Goal: Task Accomplishment & Management: Use online tool/utility

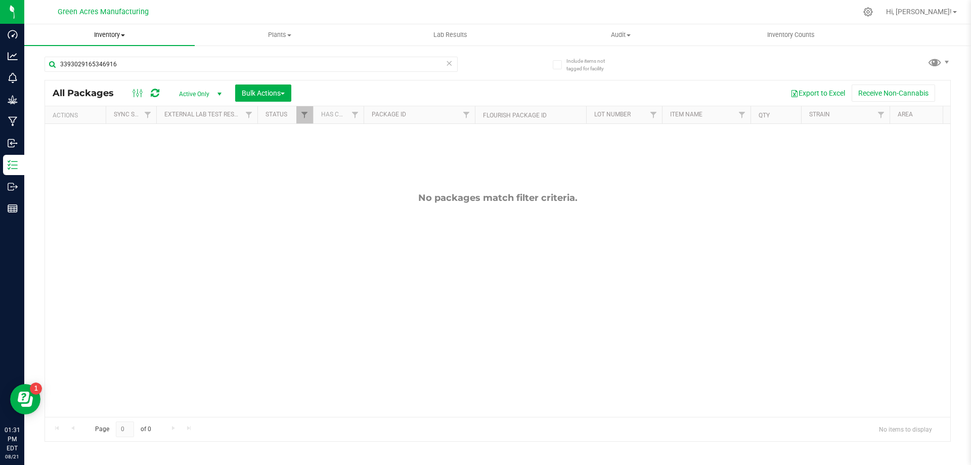
click at [110, 38] on span "Inventory" at bounding box center [109, 34] width 170 height 9
click at [96, 121] on span "From bill of materials" at bounding box center [69, 121] width 91 height 9
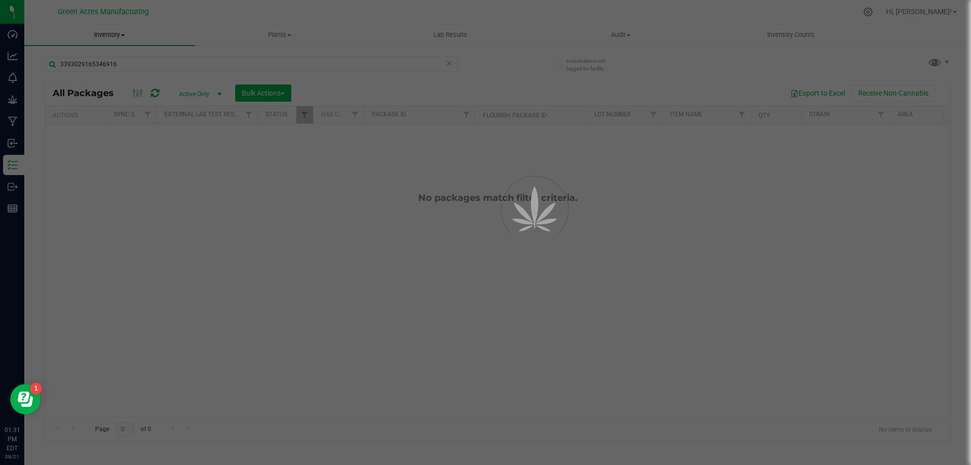
click at [397, 351] on div at bounding box center [485, 232] width 971 height 465
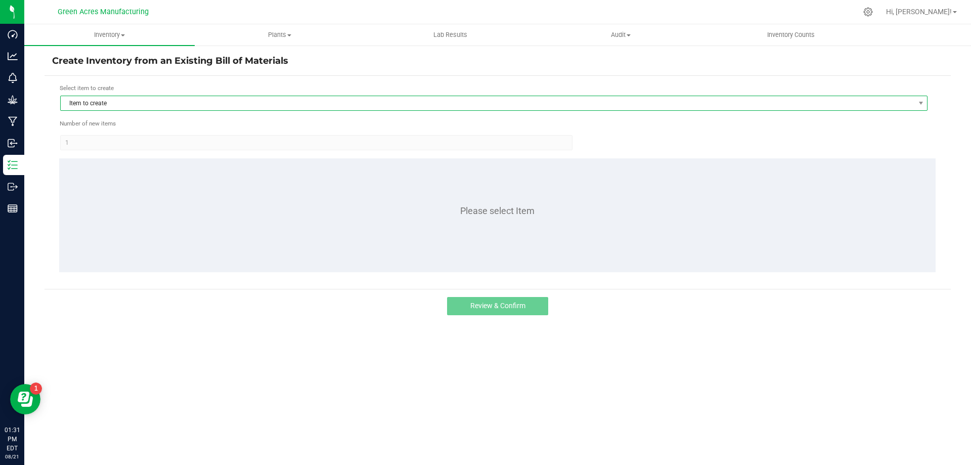
click at [96, 102] on span "Item to create" at bounding box center [487, 103] width 853 height 14
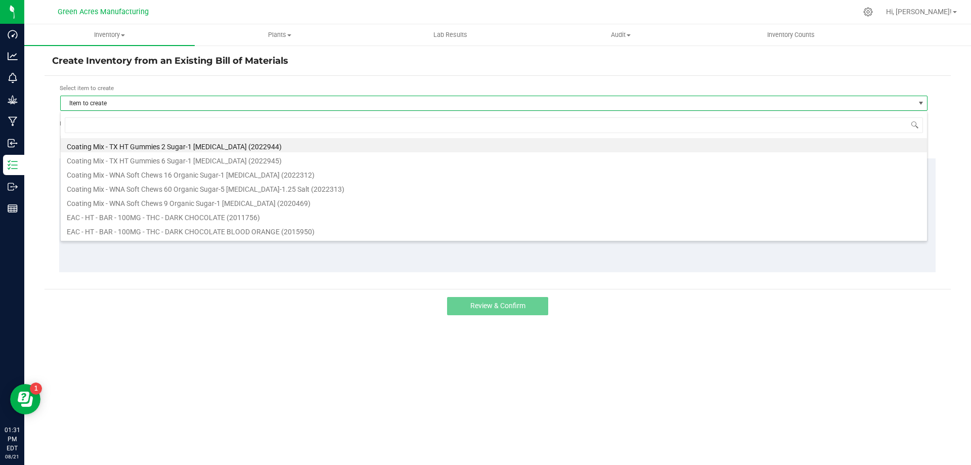
scroll to position [15, 867]
type input "drm"
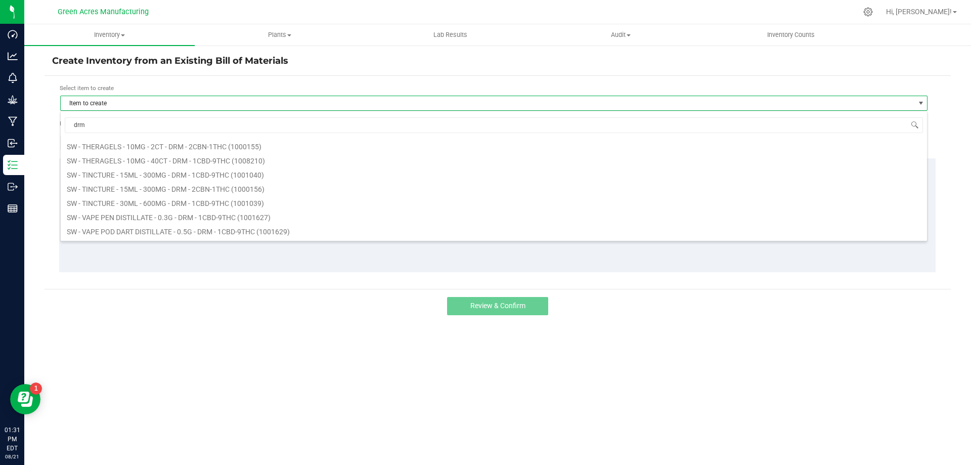
scroll to position [404, 0]
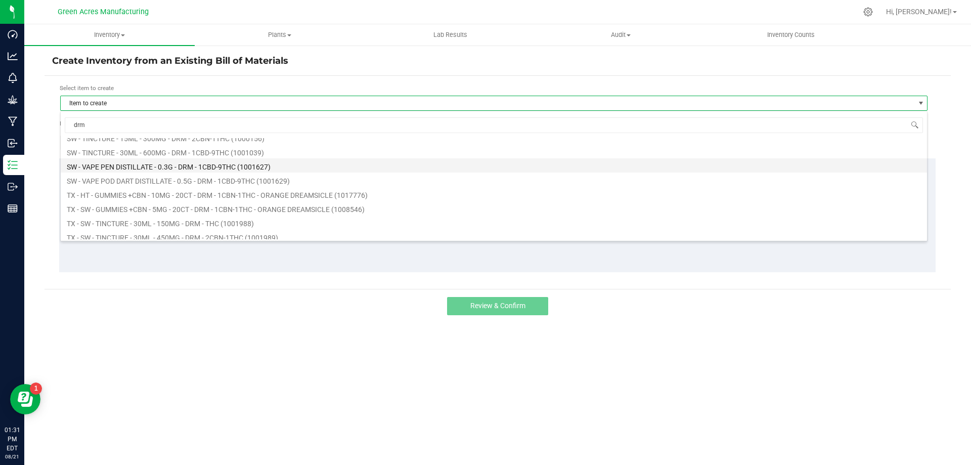
click at [194, 167] on li "SW - VAPE PEN DISTILLATE - 0.3G - DRM - 1CBD-9THC (1001627)" at bounding box center [494, 165] width 866 height 14
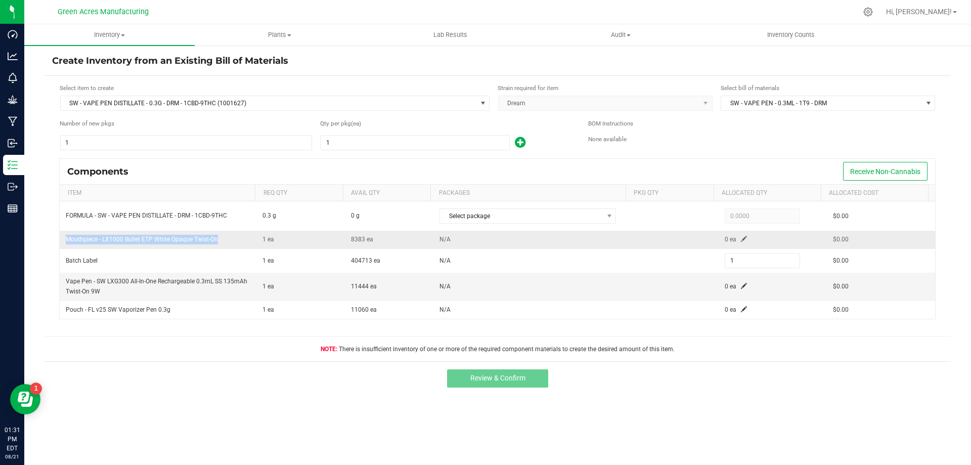
drag, startPoint x: 224, startPoint y: 241, endPoint x: 60, endPoint y: 245, distance: 164.3
click at [60, 245] on td "Mouthpiece - LX1000 Bullet ETP White Opaque Twist-On" at bounding box center [158, 239] width 197 height 18
copy span "Mouthpiece - LX1000 Bullet ETP White Opaque Twist-On"
click at [203, 238] on span "Mouthpiece - LX1000 Bullet ETP White Opaque Twist-On" at bounding box center [142, 239] width 152 height 7
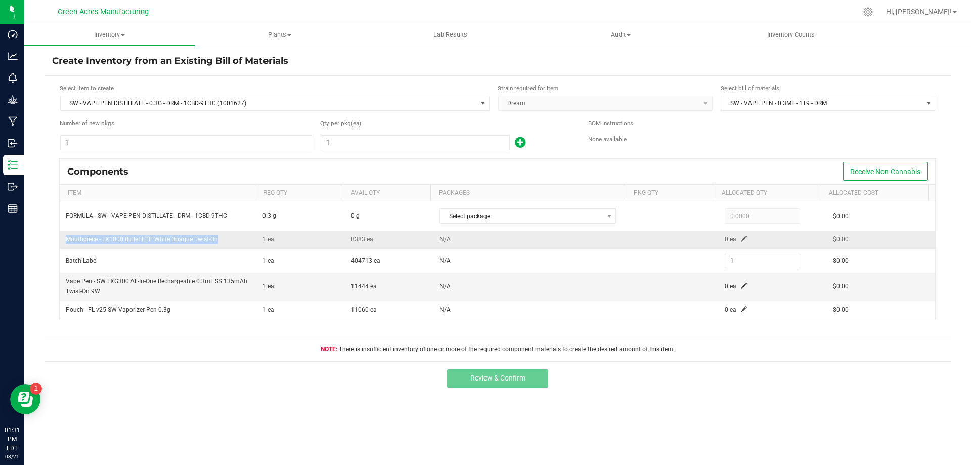
click at [203, 237] on span "Mouthpiece - LX1000 Bullet ETP White Opaque Twist-On" at bounding box center [142, 239] width 152 height 7
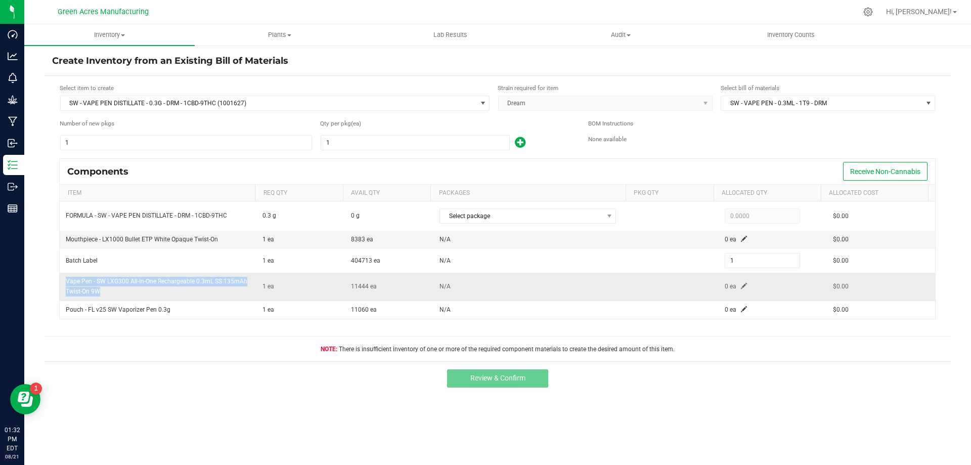
drag, startPoint x: 103, startPoint y: 291, endPoint x: 65, endPoint y: 282, distance: 39.0
click at [65, 282] on td "Vape Pen - SW LXG300 All-In-One Rechargeable 0.3mL SS 135mAh Twist-On 9W" at bounding box center [158, 286] width 197 height 28
copy span "Vape Pen - SW LXG300 All-In-One Rechargeable 0.3mL SS 135mAh Twist-On 9W"
drag, startPoint x: 184, startPoint y: 16, endPoint x: 168, endPoint y: 40, distance: 28.9
click at [184, 16] on div at bounding box center [518, 12] width 675 height 20
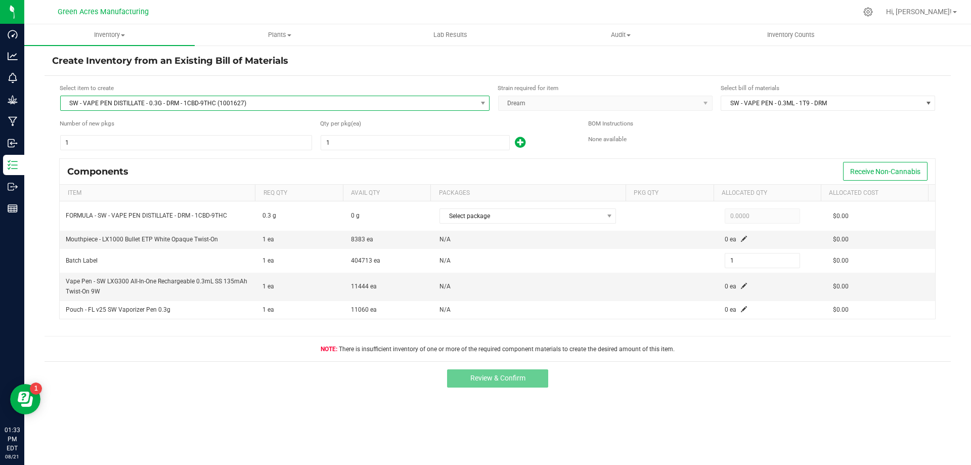
click at [145, 105] on span "SW - VAPE PEN DISTILLATE - 0.3G - DRM - 1CBD-9THC (1001627)" at bounding box center [268, 103] width 415 height 14
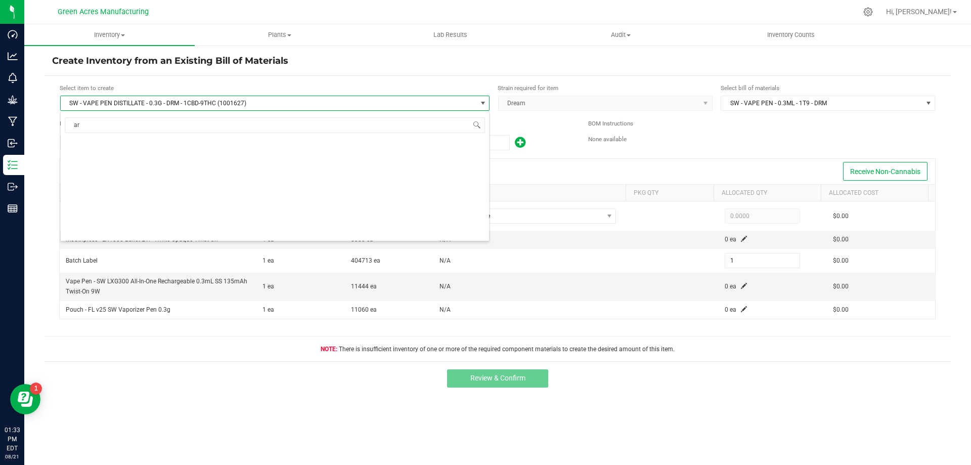
type input "arr"
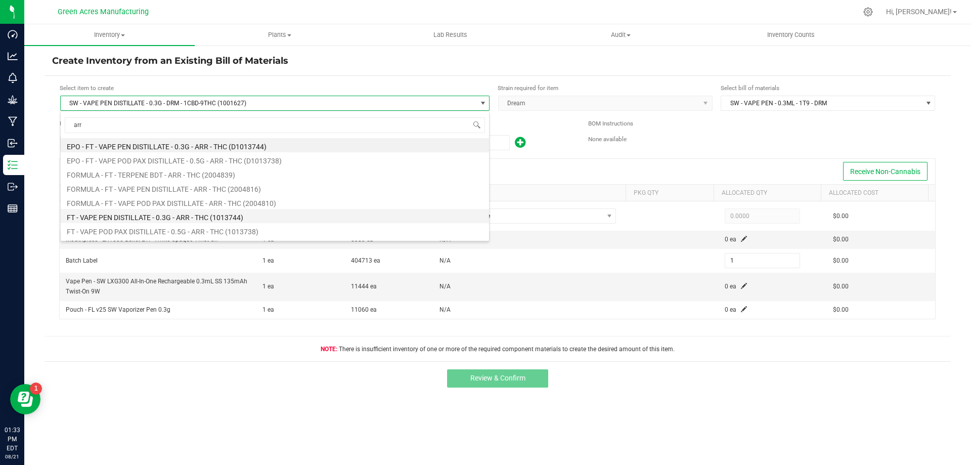
click at [149, 221] on li "FT - VAPE PEN DISTILLATE - 0.3G - ARR - THC (1013744)" at bounding box center [275, 216] width 428 height 14
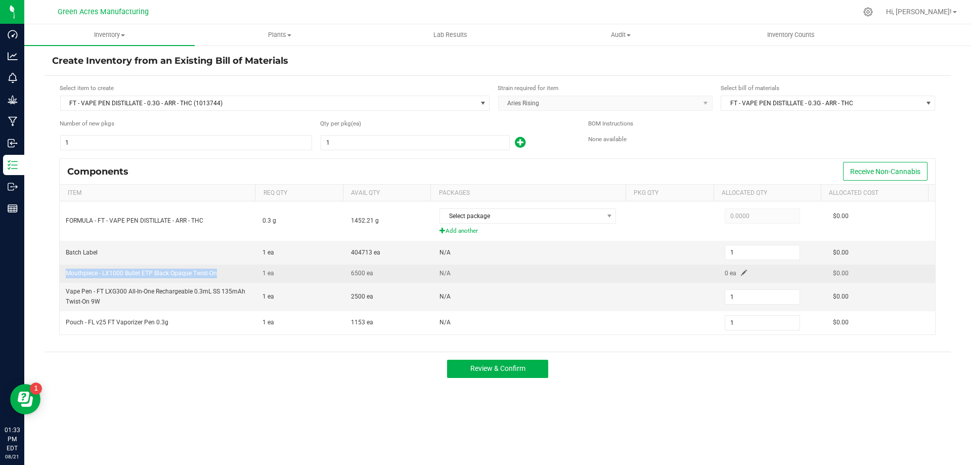
drag, startPoint x: 222, startPoint y: 271, endPoint x: 62, endPoint y: 280, distance: 160.0
click at [62, 280] on td "Mouthpiece - LX1000 Bullet ETP Black Opaque Twist-On" at bounding box center [158, 273] width 197 height 18
copy span "Mouthpiece - LX1000 Bullet ETP Black Opaque Twist-On"
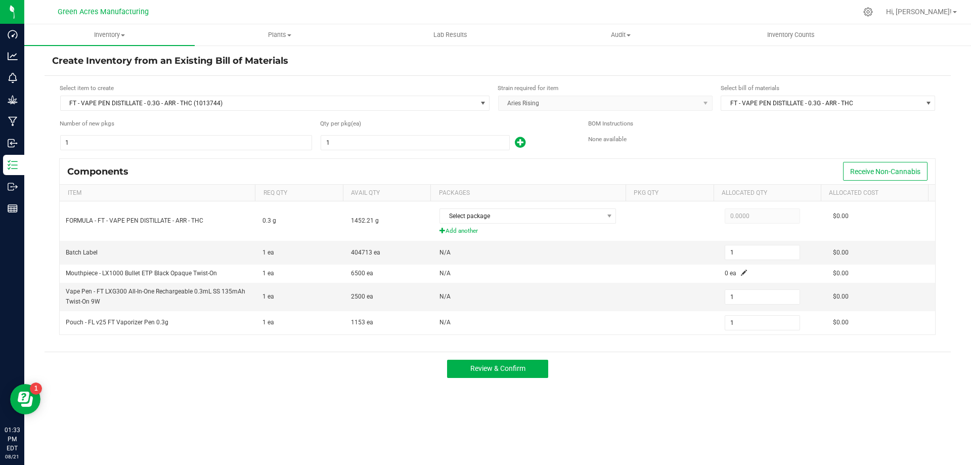
click at [43, 293] on div "Create Inventory from an Existing Bill of Materials Select item to create FT - …" at bounding box center [497, 202] width 946 height 316
drag, startPoint x: 111, startPoint y: 300, endPoint x: 66, endPoint y: 294, distance: 44.9
click at [66, 294] on td "Vape Pen - FT LXG300 All-In-One Rechargeable 0.3mL SS 135mAh Twist-On 9W" at bounding box center [158, 297] width 197 height 28
copy span "Vape Pen - FT LXG300 All-In-One Rechargeable 0.3mL SS 135mAh Twist-On 9W"
click at [178, 17] on div "Green Acres Manufacturing" at bounding box center [105, 12] width 152 height 20
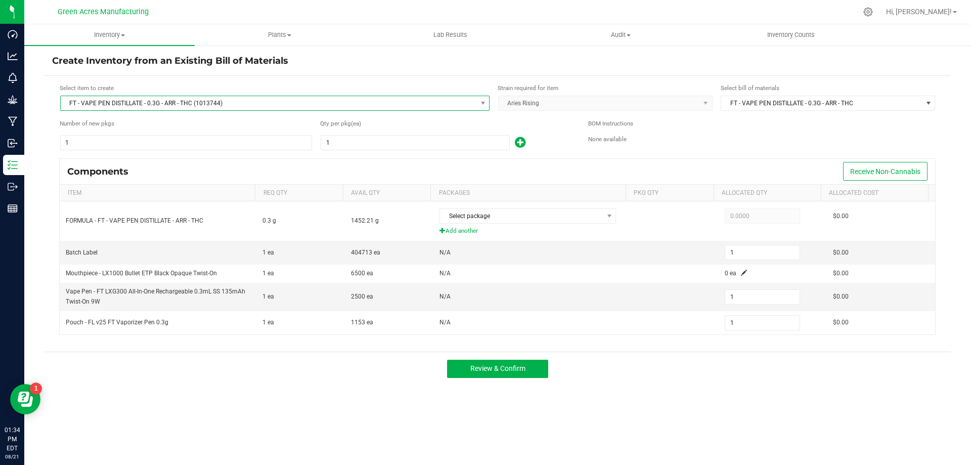
click at [138, 103] on span "FT - VAPE PEN DISTILLATE - 0.3G - ARR - THC (1013744)" at bounding box center [268, 103] width 415 height 14
type input "ppu"
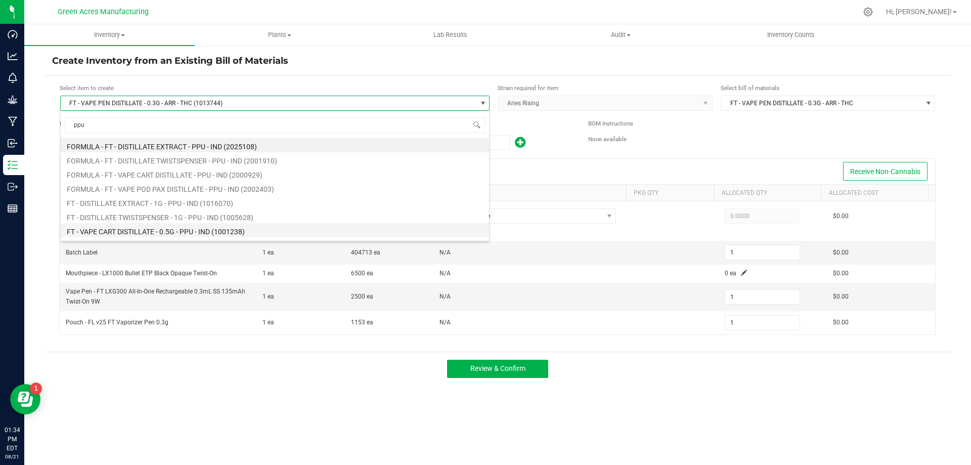
click at [201, 229] on li "FT - VAPE CART DISTILLATE - 0.5G - PPU - IND (1001238)" at bounding box center [275, 230] width 428 height 14
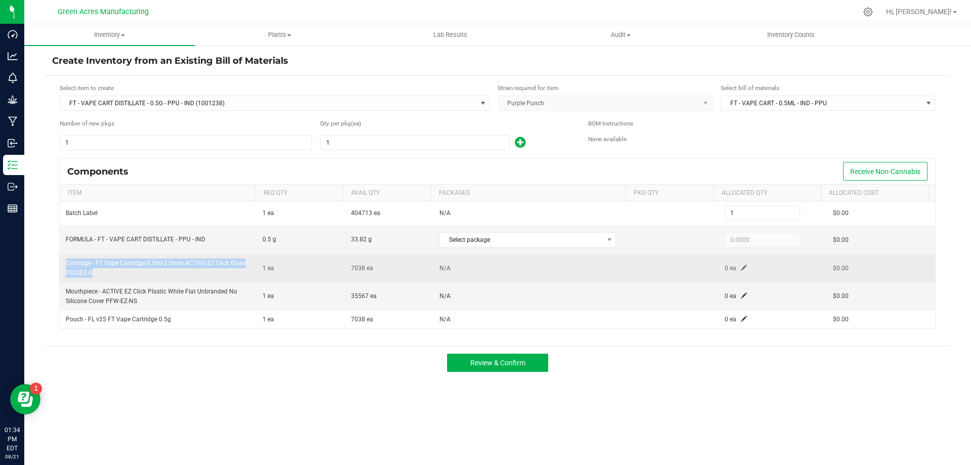
drag, startPoint x: 111, startPoint y: 270, endPoint x: 60, endPoint y: 263, distance: 51.1
click at [60, 263] on td "Cartridge - FT Vape Cartridge 0.5ml-2.0mm ACTIVE EZ Click Glass 0520EZ-G" at bounding box center [158, 268] width 197 height 28
copy span "Cartridge - FT Vape Cartridge 0.5ml-2.0mm ACTIVE EZ Click Glass 0520EZ-G"
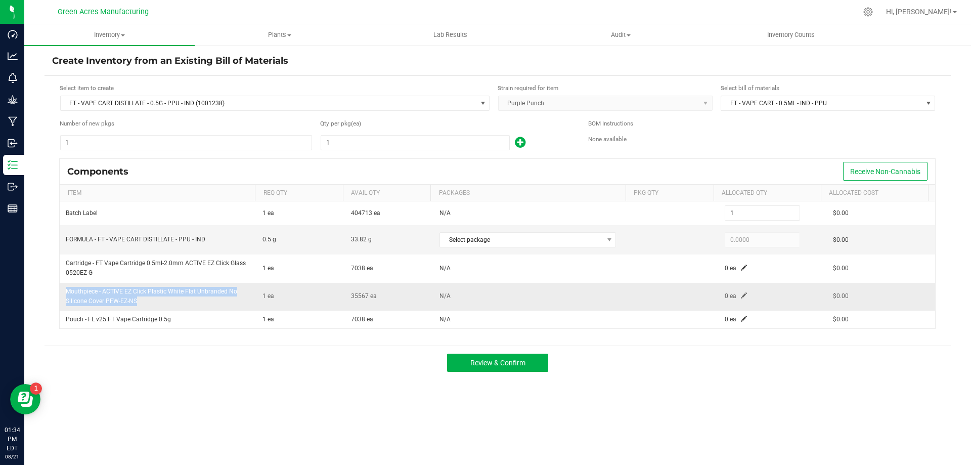
drag, startPoint x: 142, startPoint y: 298, endPoint x: 61, endPoint y: 286, distance: 81.8
click at [61, 286] on td "Mouthpiece - ACTIVE EZ Click Plastic White Flat Unbranded No Silicone Cover PFW…" at bounding box center [158, 297] width 197 height 28
copy span "Mouthpiece - ACTIVE EZ Click Plastic White Flat Unbranded No Silicone Cover PFW…"
click at [87, 336] on div "Components Receive Non-Cannabis Item Req Qty Avail Qty Packages Pkg Qty Allocat…" at bounding box center [497, 248] width 891 height 180
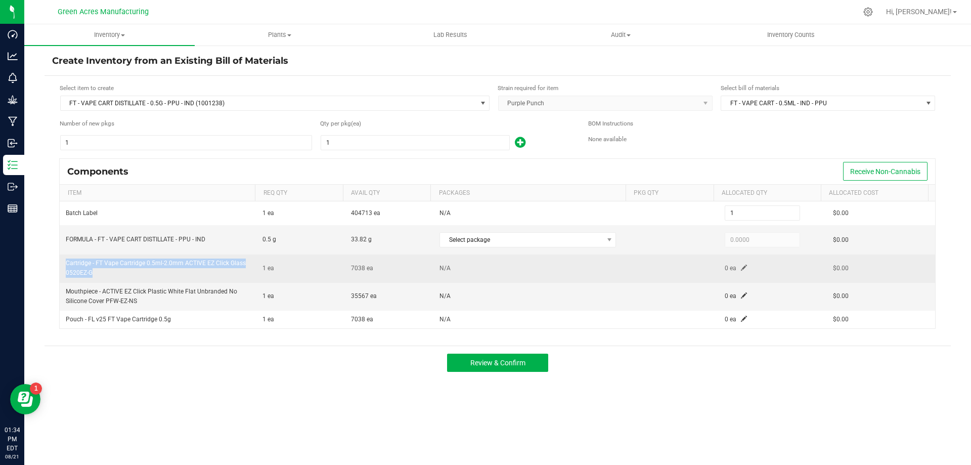
drag, startPoint x: 100, startPoint y: 273, endPoint x: 67, endPoint y: 265, distance: 33.3
click at [67, 265] on td "Cartridge - FT Vape Cartridge 0.5ml-2.0mm ACTIVE EZ Click Glass 0520EZ-G" at bounding box center [158, 268] width 197 height 28
copy span "Cartridge - FT Vape Cartridge 0.5ml-2.0mm ACTIVE EZ Click Glass 0520EZ-G"
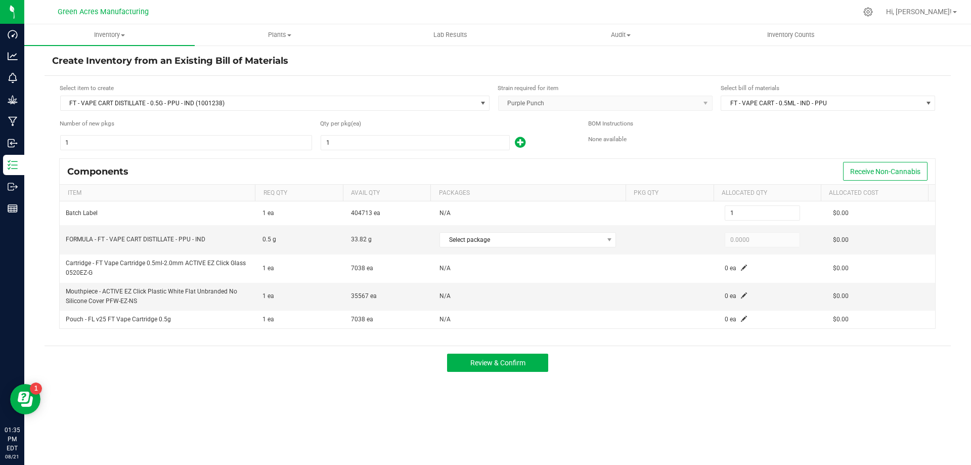
click at [530, 9] on div at bounding box center [518, 12] width 675 height 20
click at [211, 100] on span "FT - VAPE CART DISTILLATE - 0.5G - PPU - IND (1001238)" at bounding box center [268, 103] width 415 height 14
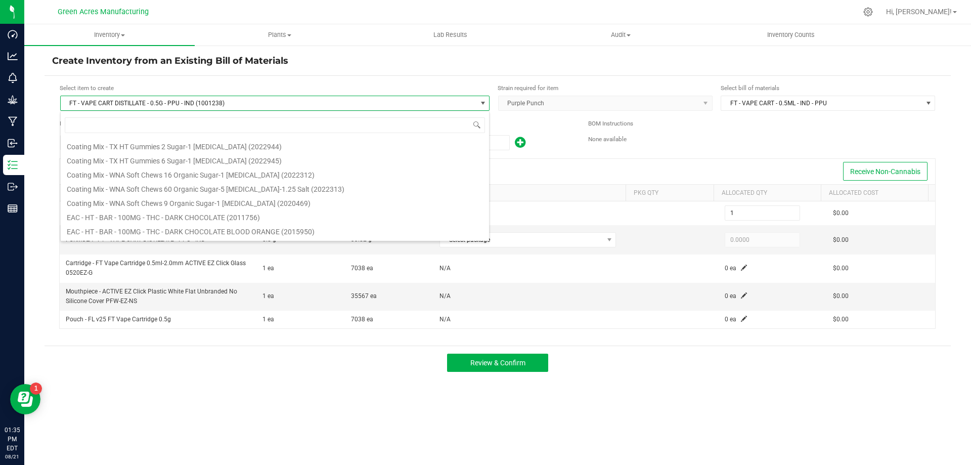
scroll to position [15, 429]
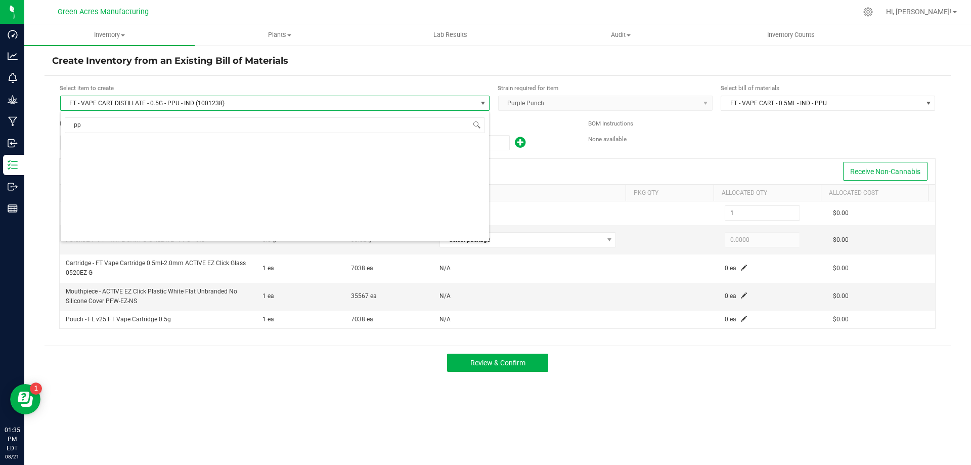
type input "ppu"
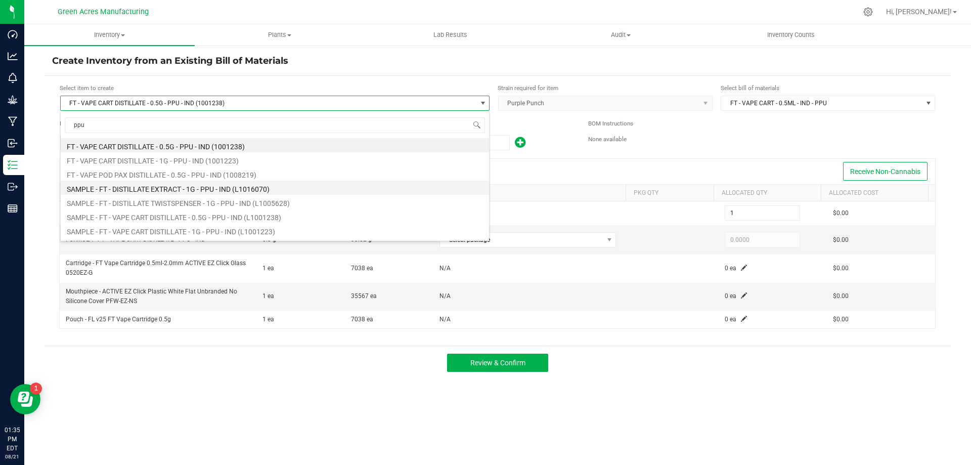
scroll to position [97, 0]
click at [189, 150] on li "FT - VAPE CART DISTILLATE - 1G - PPU - IND (1001223)" at bounding box center [275, 147] width 428 height 14
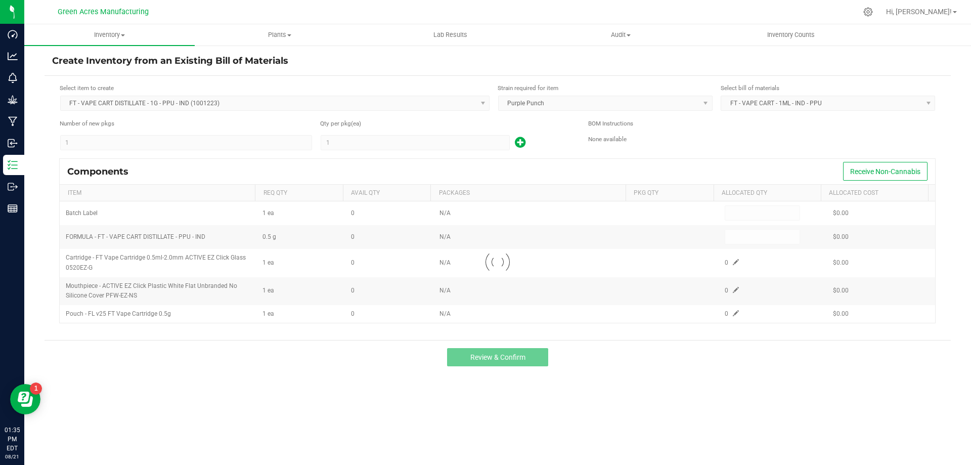
type input "1"
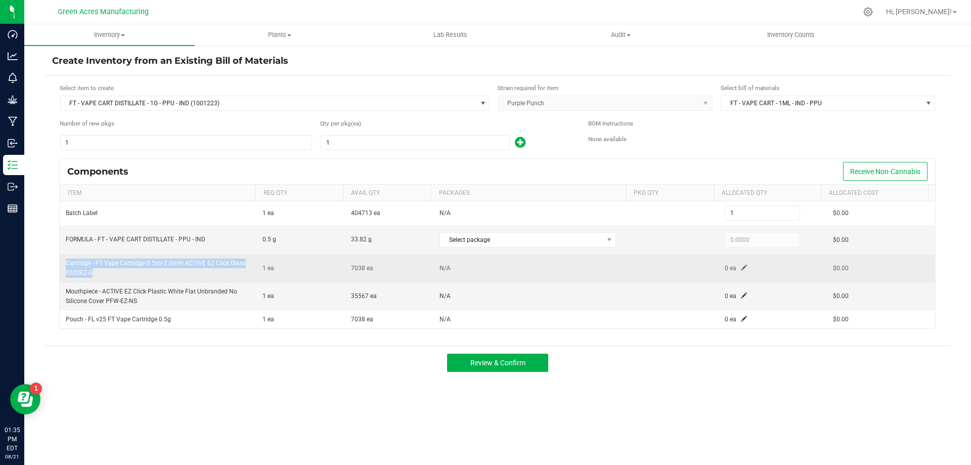
drag, startPoint x: 113, startPoint y: 273, endPoint x: 64, endPoint y: 268, distance: 49.8
click at [64, 268] on td "Cartridge - FT Vape Cartridge 0.5ml-2.0mm ACTIVE EZ Click Glass 0520EZ-G" at bounding box center [158, 268] width 197 height 28
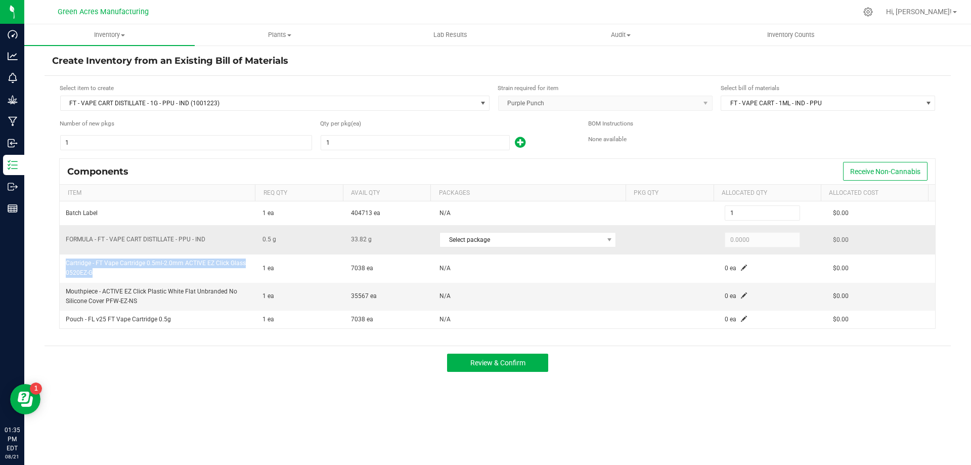
copy span "Cartridge - FT Vape Cartridge 0.5ml-2.0mm ACTIVE EZ Click Glass 0520EZ-G"
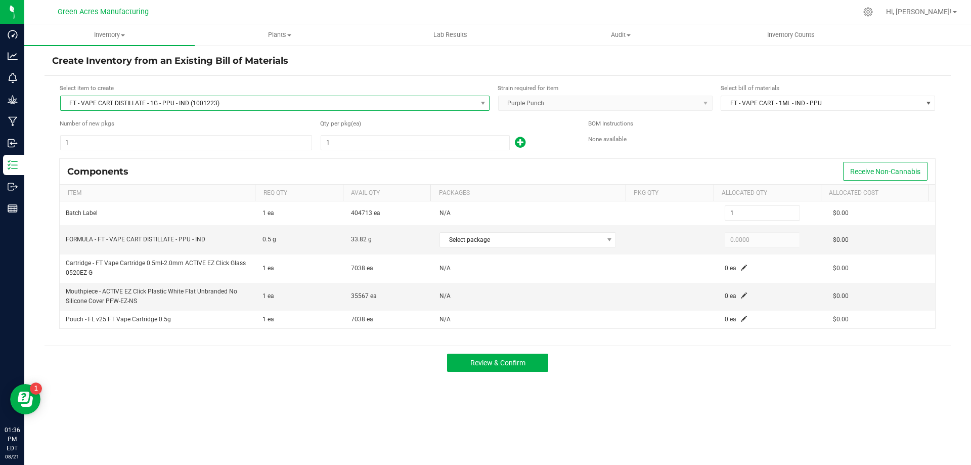
click at [267, 101] on span "FT - VAPE CART DISTILLATE - 1G - PPU - IND (1001223)" at bounding box center [268, 103] width 415 height 14
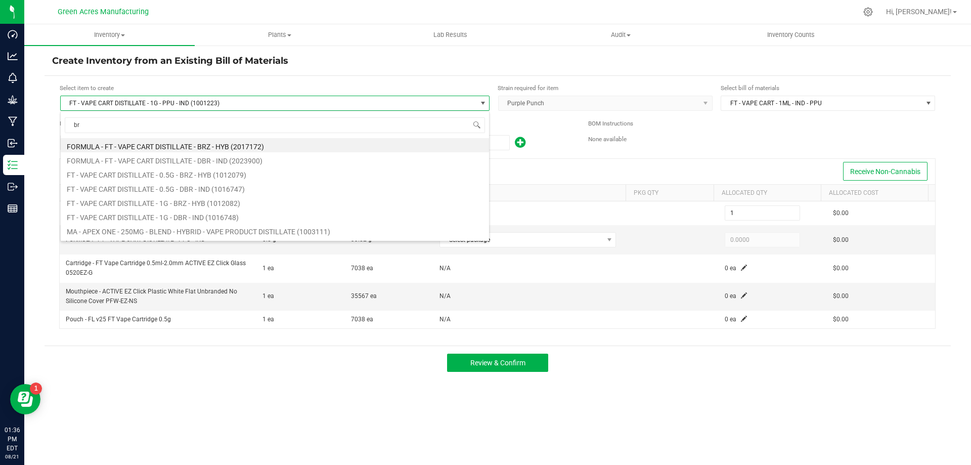
type input "brz"
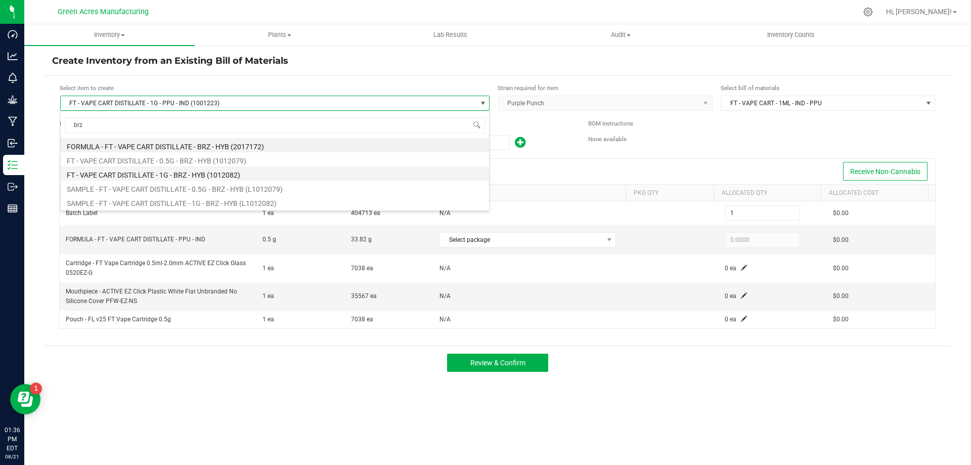
click at [153, 171] on li "FT - VAPE CART DISTILLATE - 1G - BRZ - HYB (1012082)" at bounding box center [275, 173] width 428 height 14
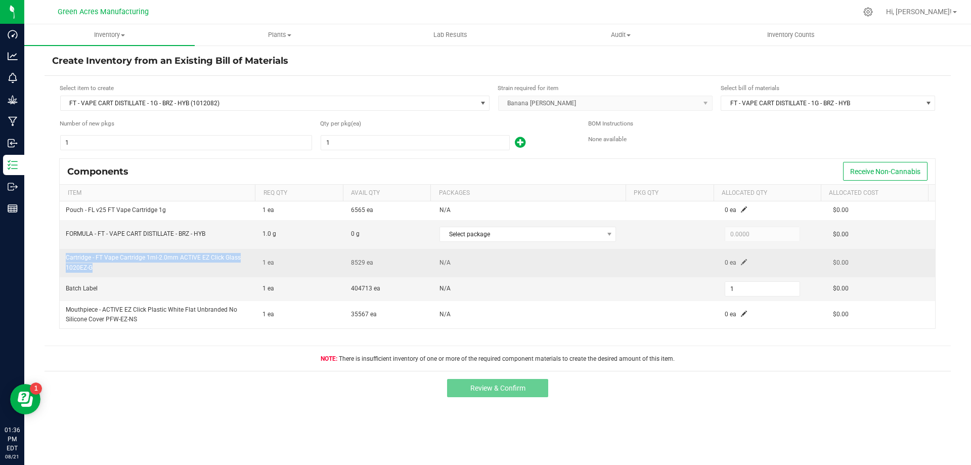
drag, startPoint x: 97, startPoint y: 267, endPoint x: 66, endPoint y: 260, distance: 31.1
click at [66, 260] on td "Cartridge - FT Vape Cartridge 1ml-2.0mm ACTIVE EZ Click Glass 1020EZ-G" at bounding box center [158, 263] width 197 height 28
copy span "Cartridge - FT Vape Cartridge 1ml-2.0mm ACTIVE EZ Click Glass 1020EZ-G"
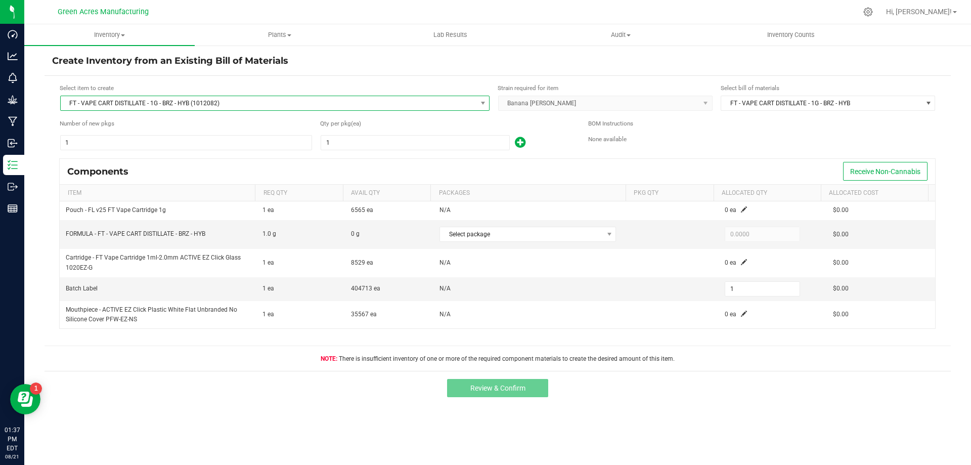
click at [236, 107] on span "FT - VAPE CART DISTILLATE - 1G - BRZ - HYB (1012082)" at bounding box center [268, 103] width 415 height 14
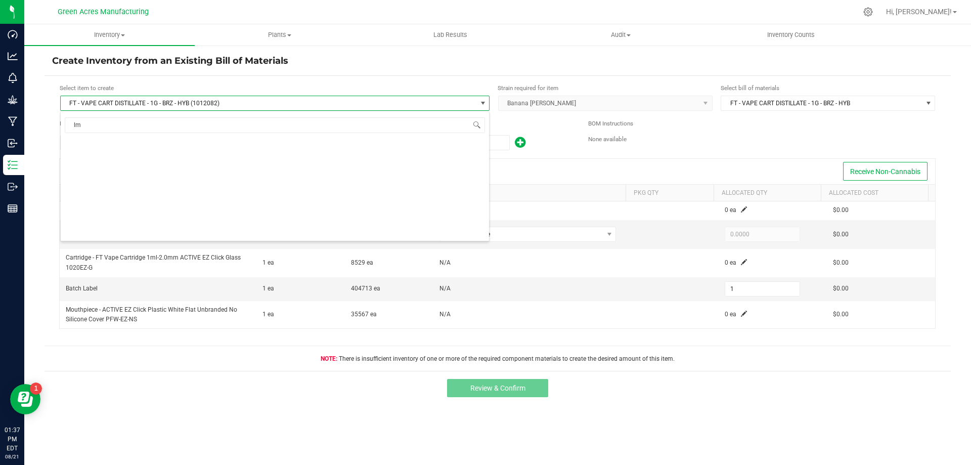
type input "lmz"
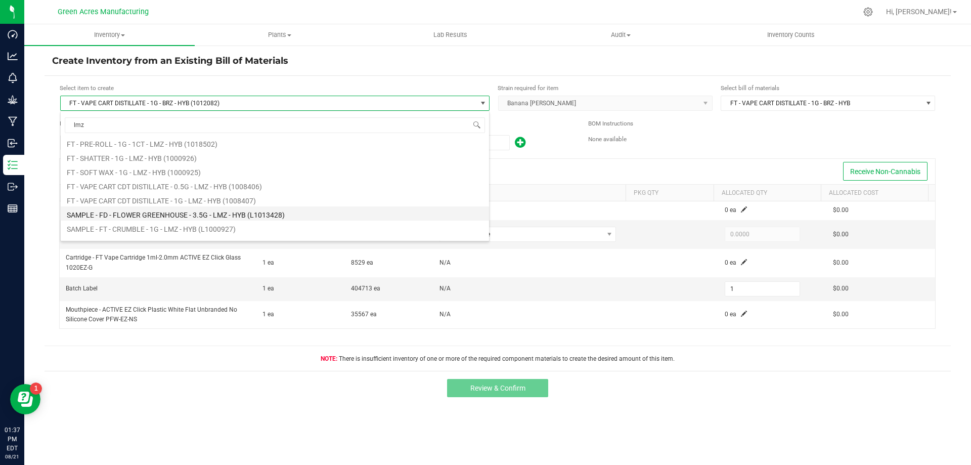
scroll to position [202, 0]
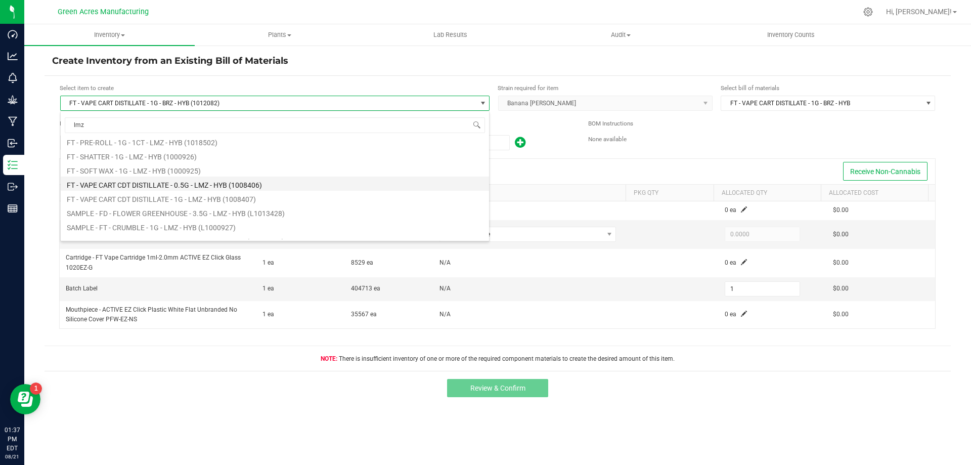
click at [223, 180] on li "FT - VAPE CART CDT DISTILLATE - 0.5G - LMZ - HYB (1008406)" at bounding box center [275, 183] width 428 height 14
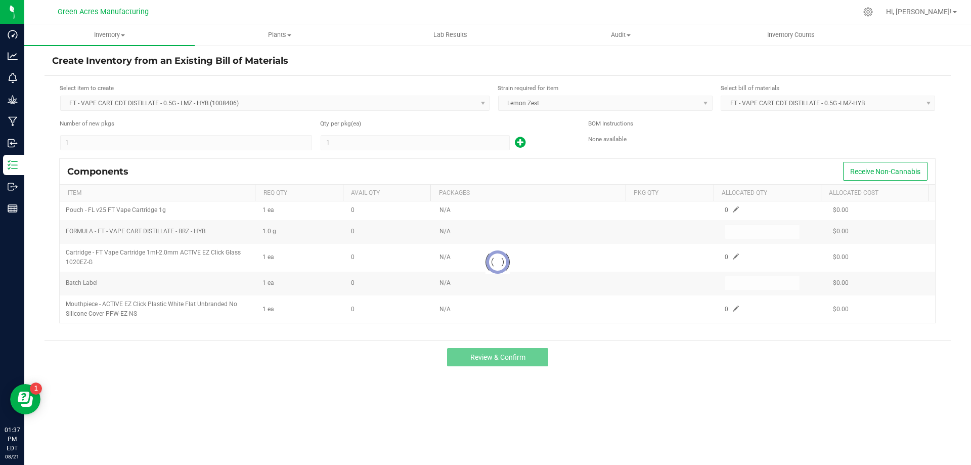
type input "1"
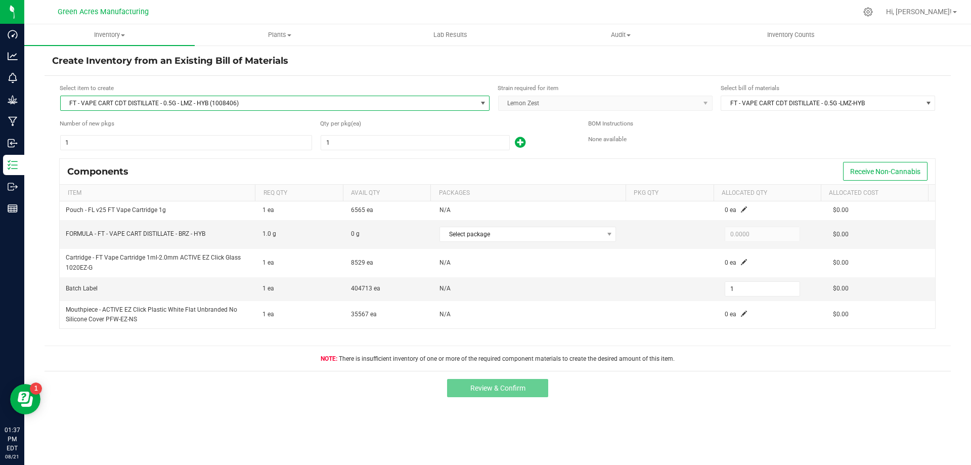
click at [158, 96] on span "FT - VAPE CART CDT DISTILLATE - 0.5G - LMZ - HYB (1008406)" at bounding box center [274, 103] width 429 height 15
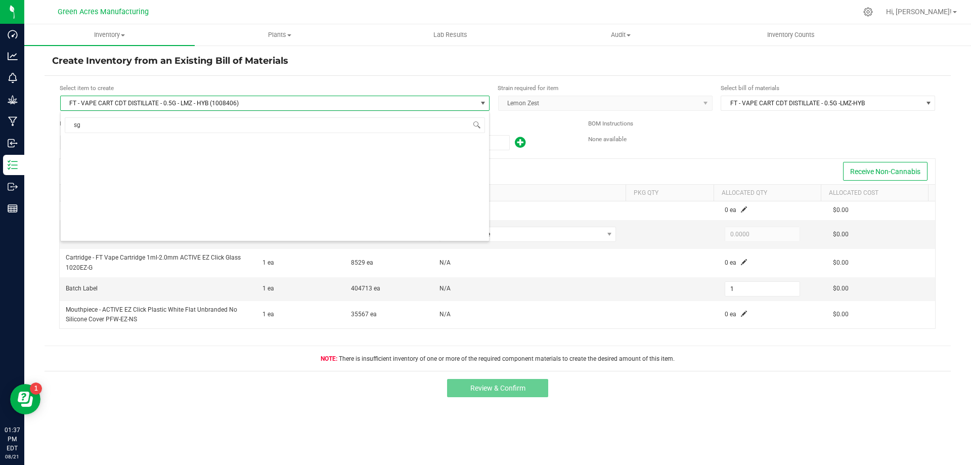
type input "sgz"
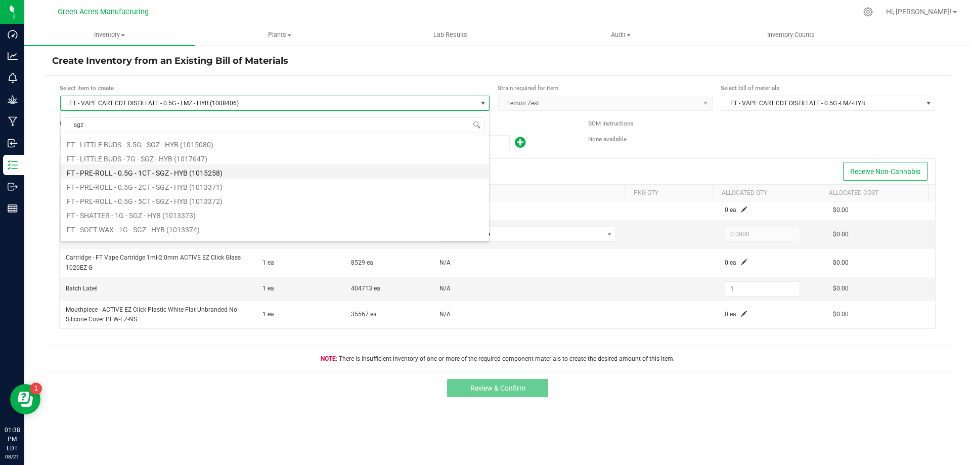
scroll to position [152, 0]
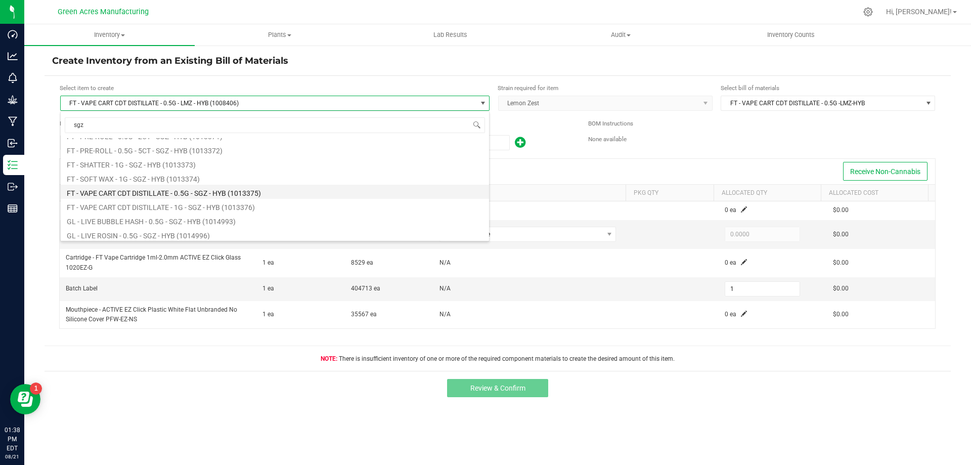
click at [297, 193] on li "FT - VAPE CART CDT DISTILLATE - 0.5G - SGZ - HYB (1013375)" at bounding box center [275, 191] width 428 height 14
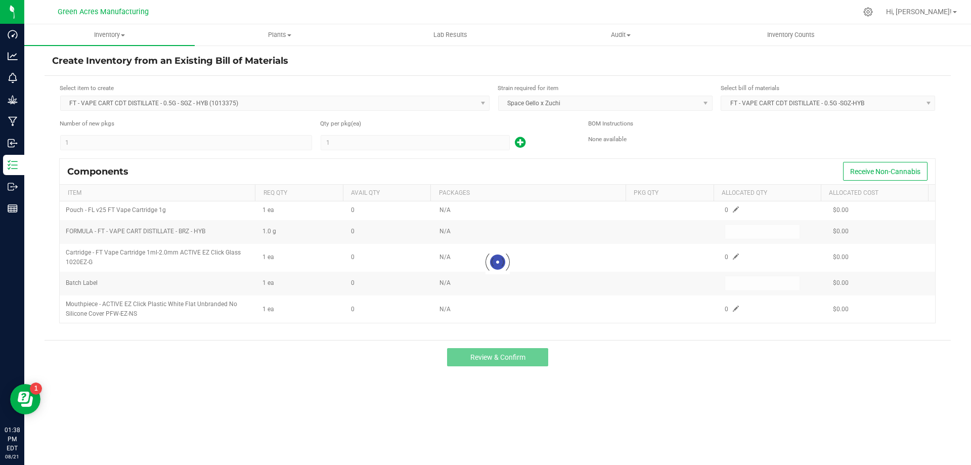
type input "1"
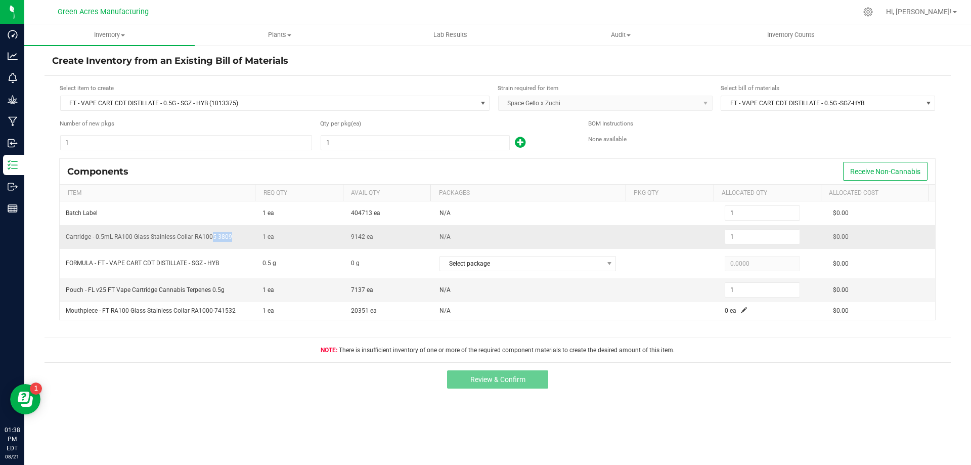
drag, startPoint x: 238, startPoint y: 235, endPoint x: 212, endPoint y: 236, distance: 25.3
click at [212, 236] on td "Cartridge - 0.5mL RA100 Glass Stainless Collar RA1005-3809" at bounding box center [158, 237] width 197 height 24
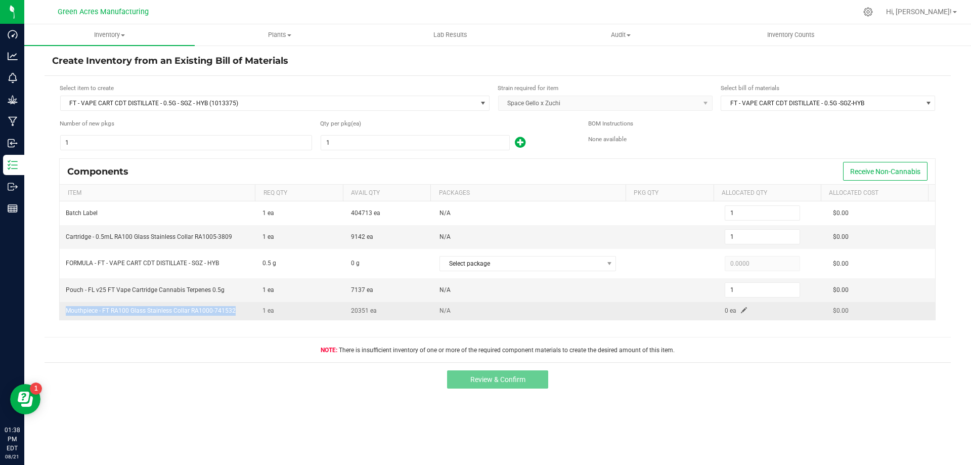
drag, startPoint x: 246, startPoint y: 310, endPoint x: 67, endPoint y: 313, distance: 178.4
click at [67, 313] on td "Mouthpiece - FT RA100 Glass Stainless Collar RA1000-741532" at bounding box center [158, 311] width 197 height 18
copy span "Mouthpiece - FT RA100 Glass Stainless Collar RA1000-741532"
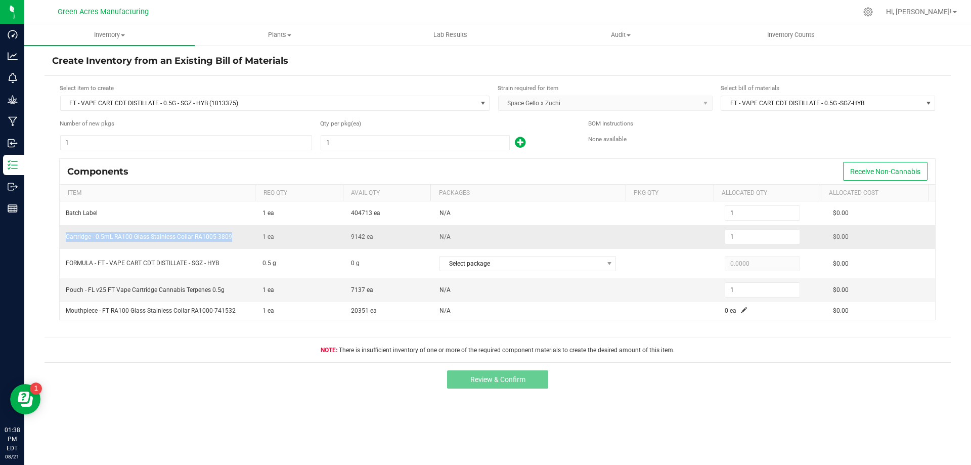
drag, startPoint x: 231, startPoint y: 237, endPoint x: 65, endPoint y: 236, distance: 166.3
click at [65, 236] on td "Cartridge - 0.5mL RA100 Glass Stainless Collar RA1005-3809" at bounding box center [158, 237] width 197 height 24
click at [174, 102] on span "FT - VAPE CART CDT DISTILLATE - 0.5G - SGZ - HYB (1013375)" at bounding box center [268, 103] width 415 height 14
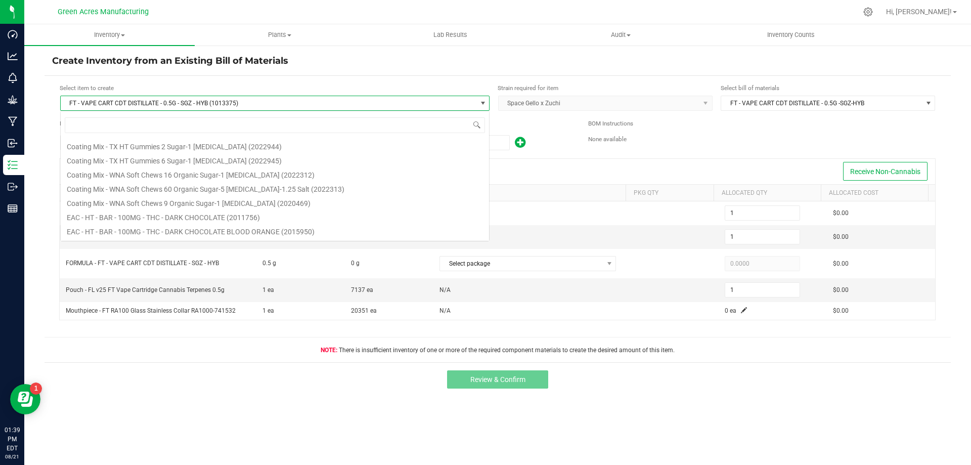
scroll to position [37844, 0]
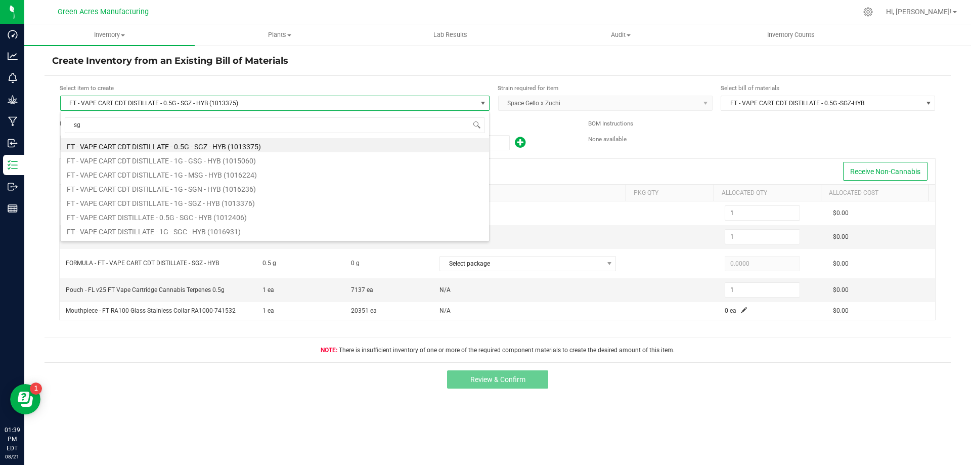
type input "sgz"
click at [202, 161] on li "FT - VAPE CART CDT DISTILLATE - 1G - SGZ - HYB (1013376)" at bounding box center [275, 159] width 428 height 14
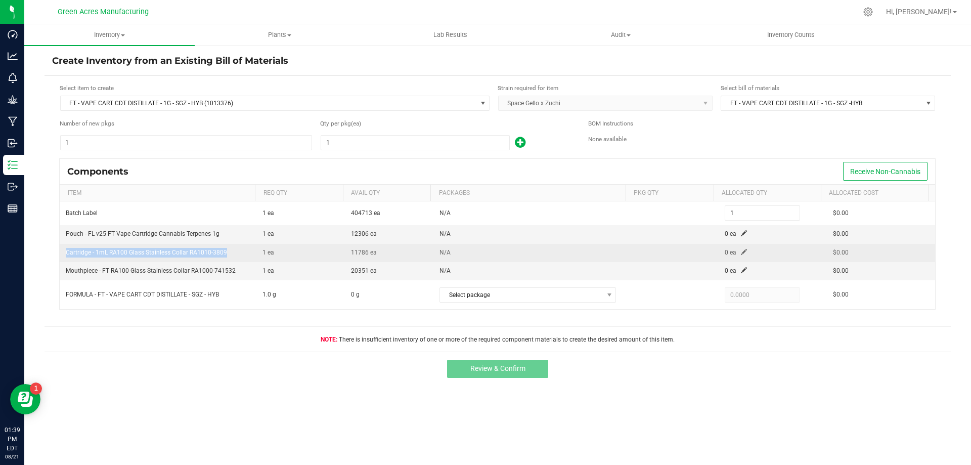
drag, startPoint x: 232, startPoint y: 251, endPoint x: 64, endPoint y: 257, distance: 167.9
click at [64, 257] on td "Cartridge - 1mL RA100 Glass Stainless Collar RA1010-3809" at bounding box center [158, 253] width 197 height 18
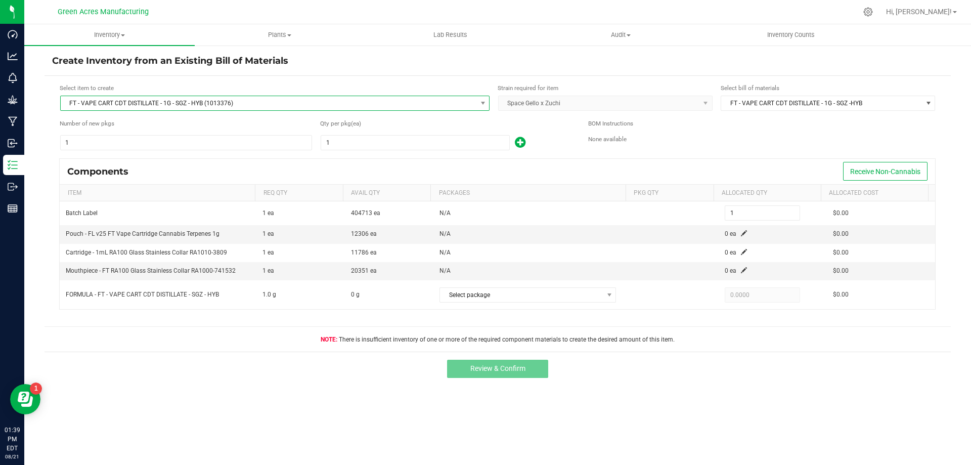
click at [184, 98] on span "FT - VAPE CART CDT DISTILLATE - 1G - SGZ - HYB (1013376)" at bounding box center [268, 103] width 415 height 14
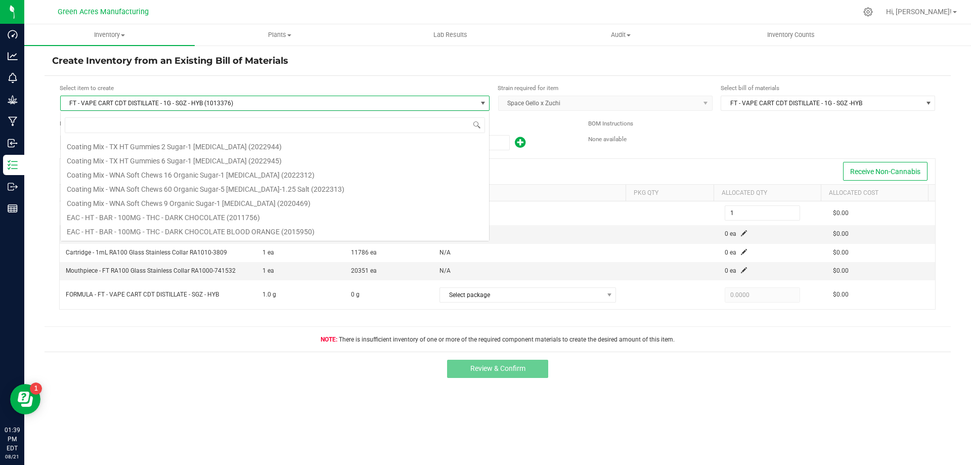
scroll to position [15, 429]
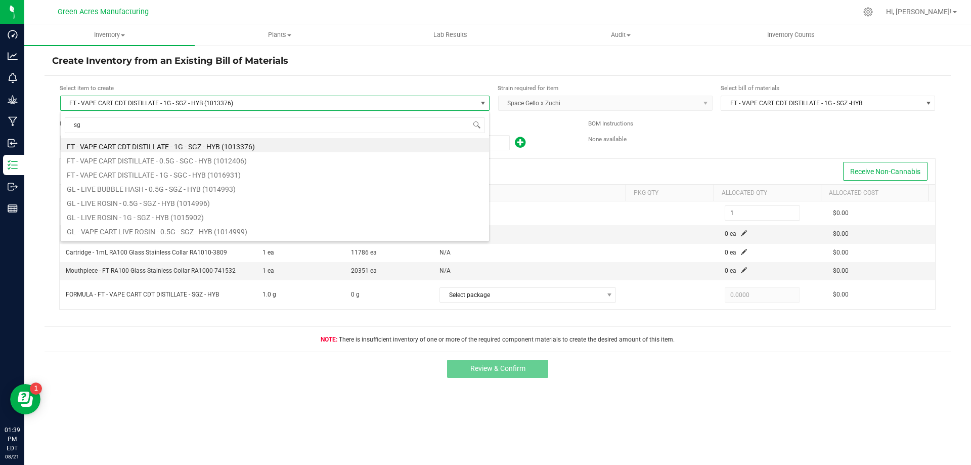
type input "sgz"
click at [239, 202] on li "GL - VAPE CART LIVE ROSIN - 0.5G - SGZ - HYB (1014999)" at bounding box center [275, 202] width 428 height 14
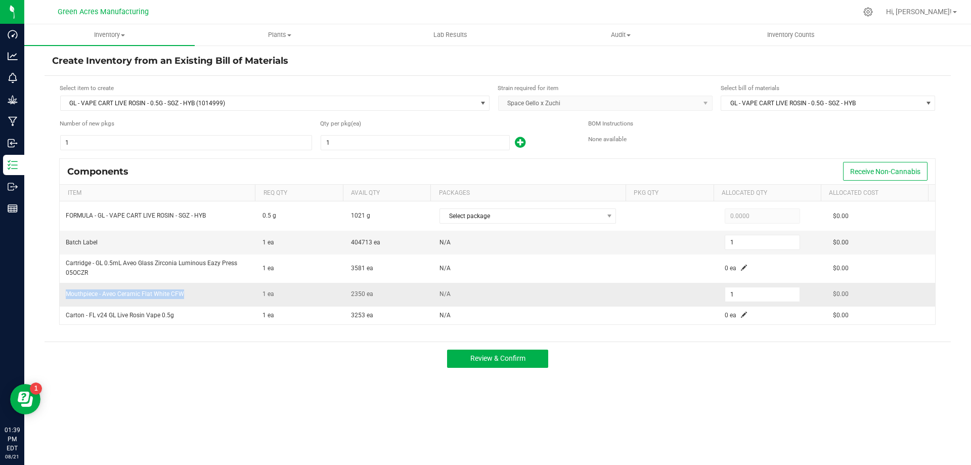
drag, startPoint x: 192, startPoint y: 294, endPoint x: 65, endPoint y: 297, distance: 126.9
click at [65, 297] on td "Mouthpiece - Aveo Ceramic Flat White CFW" at bounding box center [158, 295] width 197 height 24
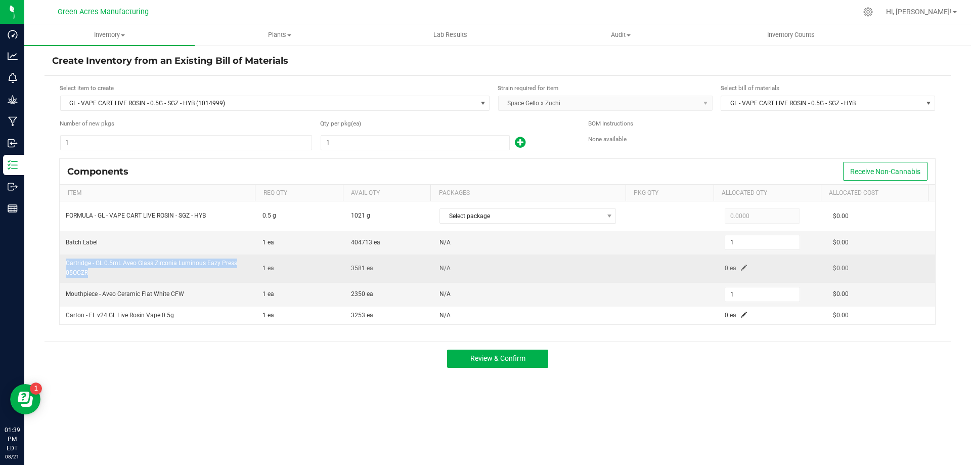
drag, startPoint x: 108, startPoint y: 272, endPoint x: 65, endPoint y: 266, distance: 43.5
click at [65, 266] on td "Cartridge - GL 0.5mL Aveo Glass Zirconia Luminous Eazy Press 05OCZR" at bounding box center [158, 268] width 197 height 28
